Goal: Task Accomplishment & Management: Manage account settings

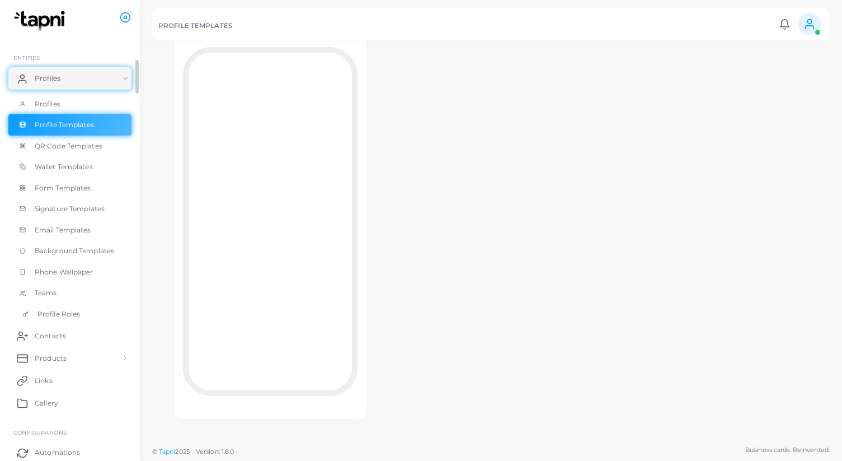
scroll to position [48, 0]
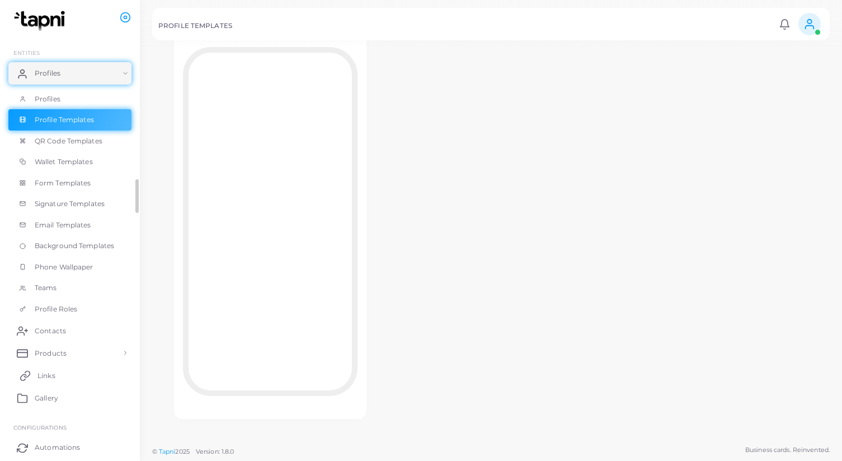
click at [55, 372] on link "Links" at bounding box center [69, 375] width 123 height 22
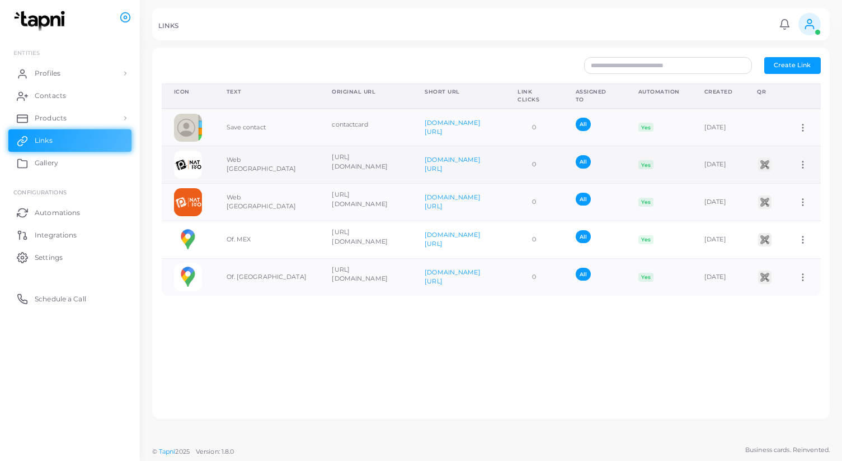
click at [804, 163] on icon at bounding box center [803, 165] width 10 height 10
click at [788, 192] on span "Edit Link" at bounding box center [784, 192] width 27 height 9
type input "**********"
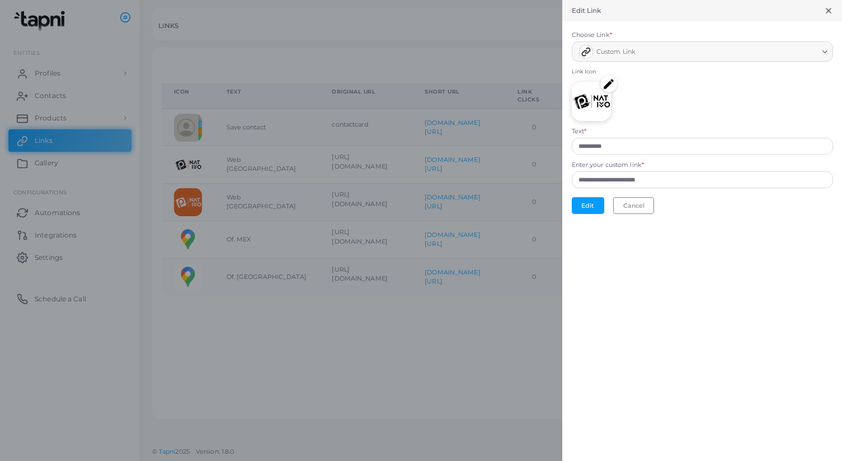
click at [608, 84] on img at bounding box center [609, 84] width 17 height 17
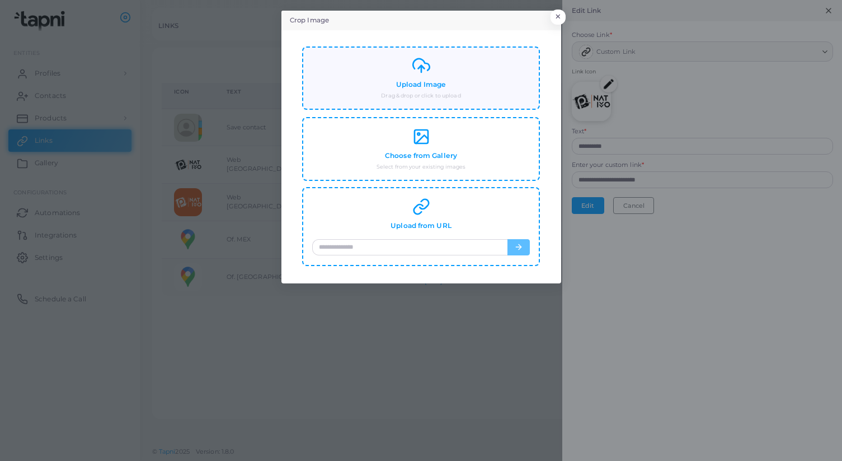
click at [414, 71] on icon at bounding box center [422, 66] width 18 height 18
click at [426, 59] on icon at bounding box center [422, 66] width 18 height 18
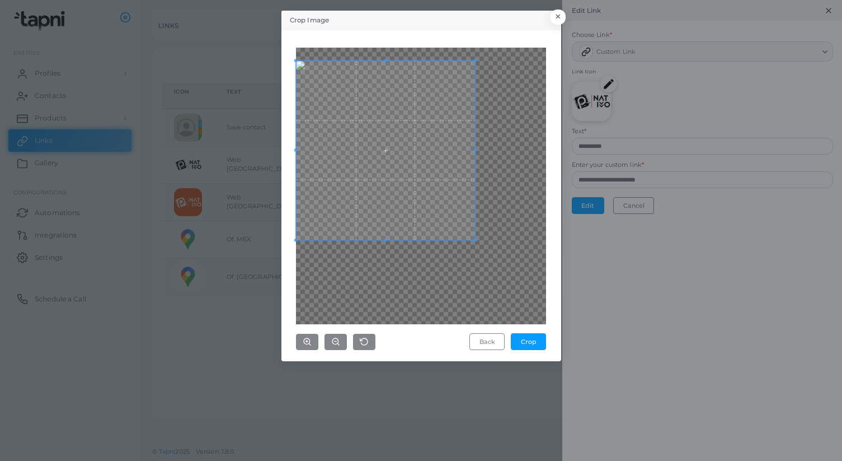
click at [353, 128] on span at bounding box center [385, 149] width 179 height 179
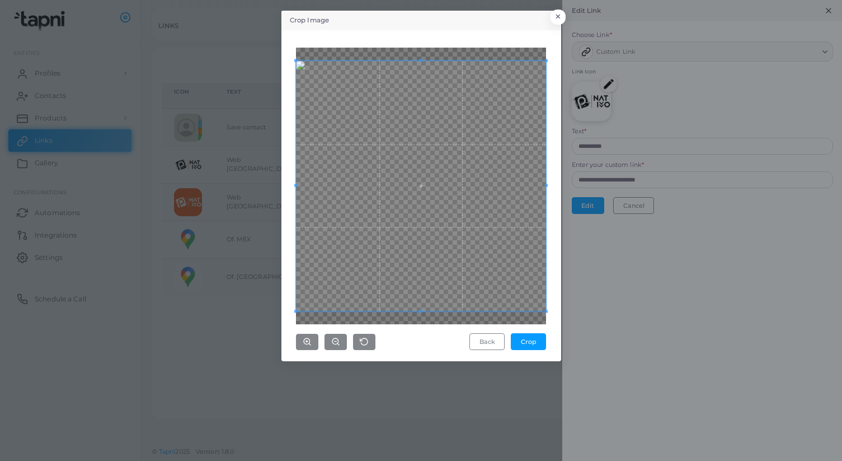
click at [607, 338] on div "Crop Image × Back Crop" at bounding box center [421, 230] width 842 height 461
click at [531, 344] on button "Crop" at bounding box center [528, 341] width 35 height 17
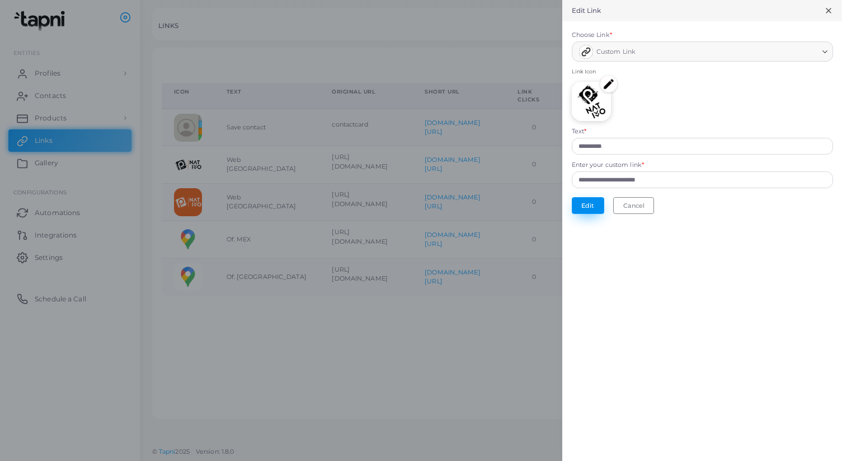
click at [591, 204] on button "Edit" at bounding box center [588, 205] width 32 height 17
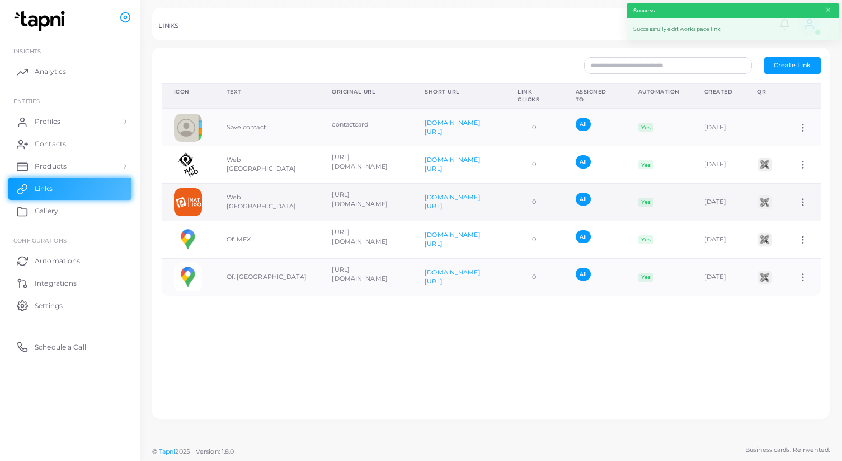
click at [808, 204] on icon at bounding box center [803, 202] width 10 height 10
click at [787, 233] on span "Edit Link" at bounding box center [784, 233] width 27 height 9
type input "*******"
type input "**********"
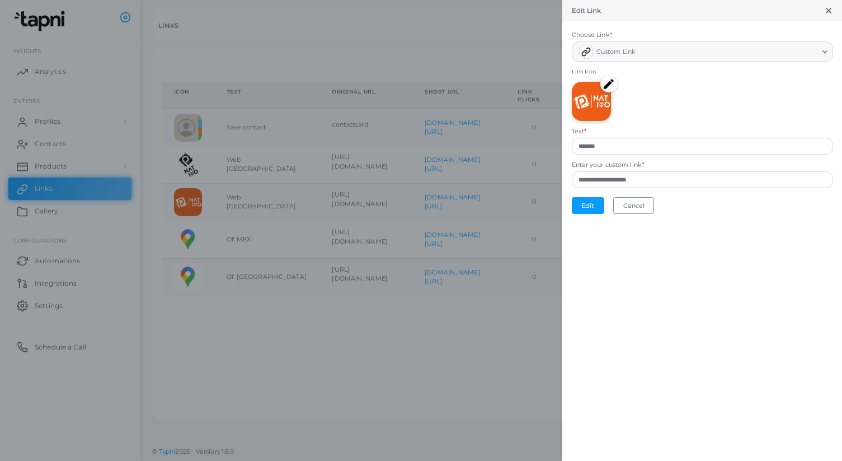
click at [608, 88] on img at bounding box center [609, 84] width 17 height 17
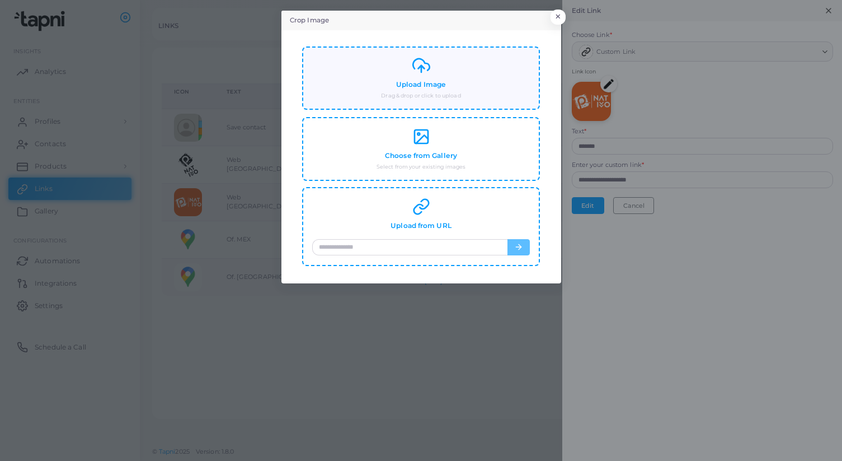
click at [446, 81] on div "Upload Image Drag & drop or click to upload" at bounding box center [420, 78] width 217 height 43
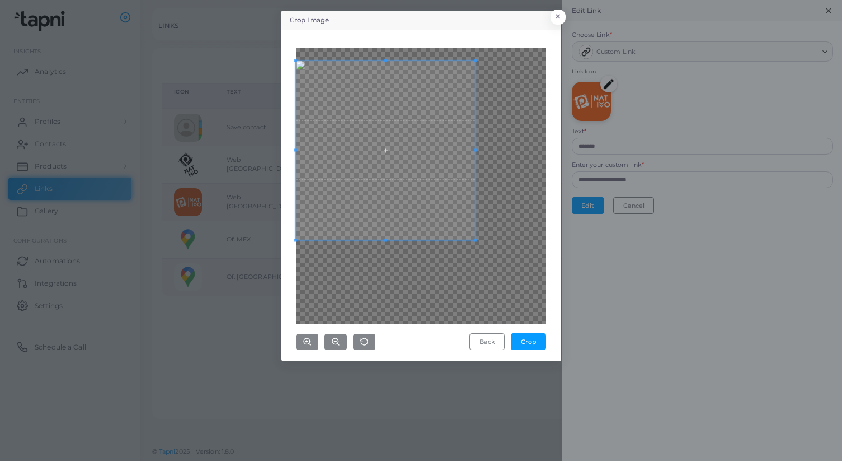
click at [355, 70] on span at bounding box center [385, 149] width 179 height 179
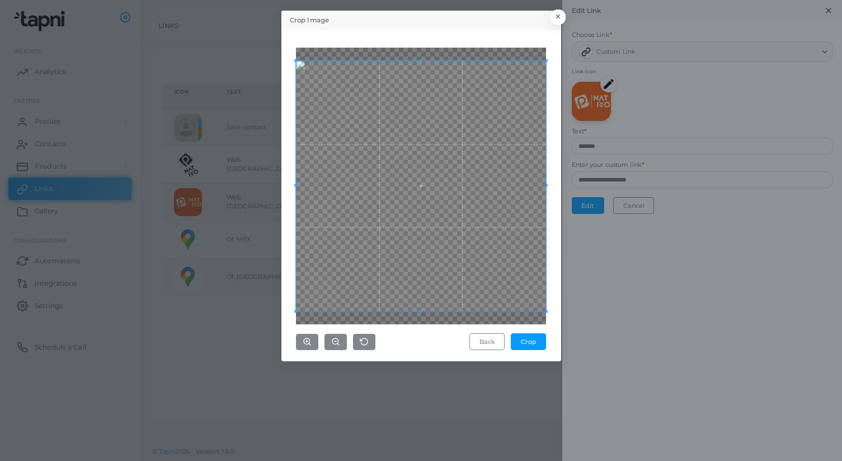
click at [659, 442] on div "Crop Image × Back Crop" at bounding box center [421, 230] width 842 height 461
click at [528, 341] on button "Crop" at bounding box center [528, 341] width 35 height 17
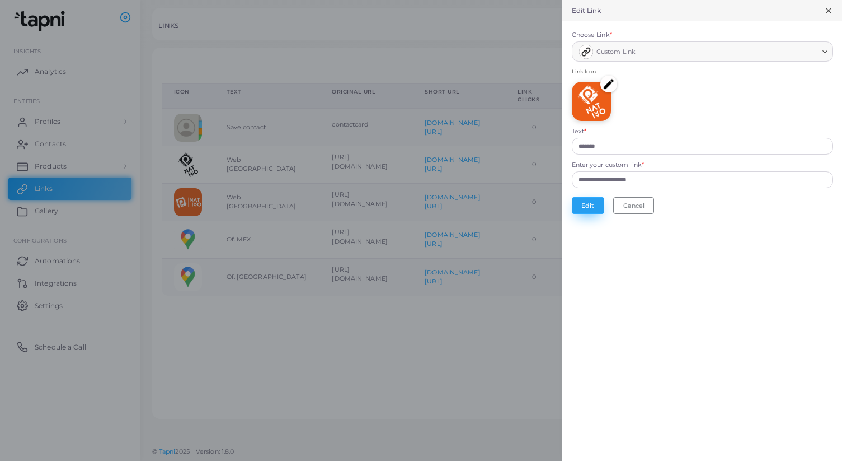
click at [584, 202] on button "Edit" at bounding box center [588, 205] width 32 height 17
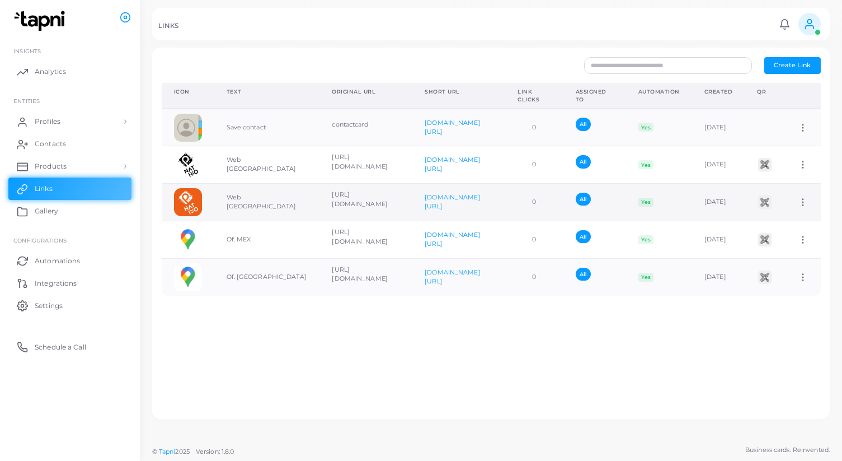
click at [804, 202] on circle at bounding box center [803, 202] width 1 height 1
click at [771, 331] on div "Icon Text Original URL Short URL Link Clicks Assigned To Automation Created QR …" at bounding box center [492, 246] width 672 height 326
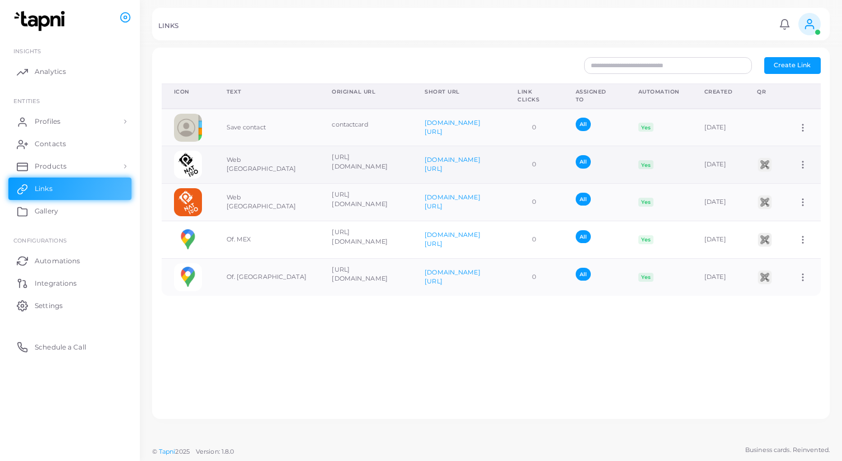
click at [800, 160] on icon at bounding box center [803, 165] width 10 height 10
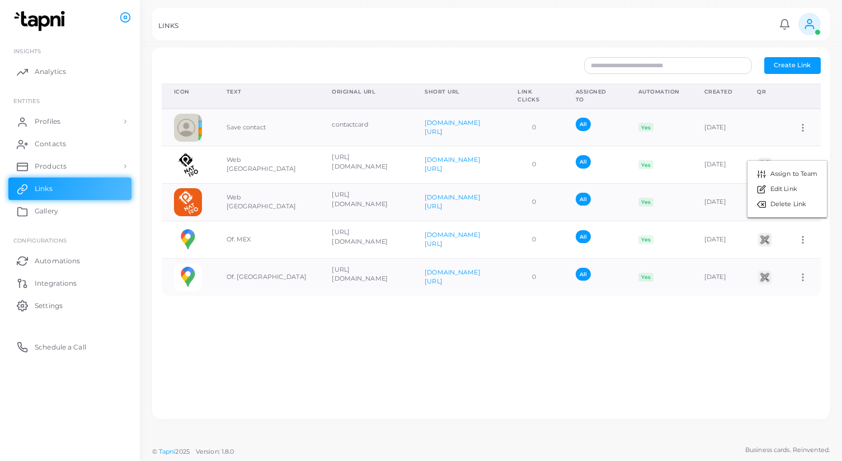
click at [691, 416] on div "Create Link Icon Text Original URL Short URL Link Clicks Assigned To Automation…" at bounding box center [491, 233] width 678 height 371
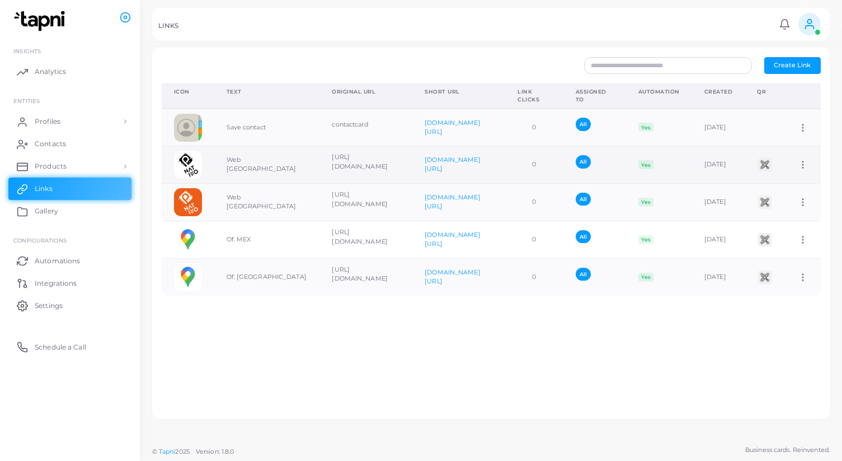
click at [798, 168] on icon at bounding box center [803, 165] width 10 height 10
click at [774, 195] on span "Edit Link" at bounding box center [784, 197] width 27 height 9
type input "**********"
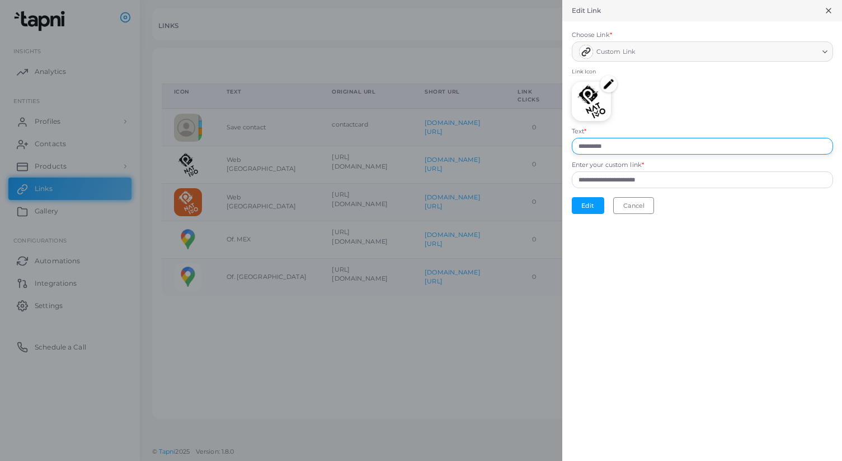
click at [625, 146] on input "**********" at bounding box center [702, 146] width 261 height 17
type input "*******"
click at [572, 197] on button "Edit" at bounding box center [588, 205] width 32 height 17
